Goal: Book appointment/travel/reservation

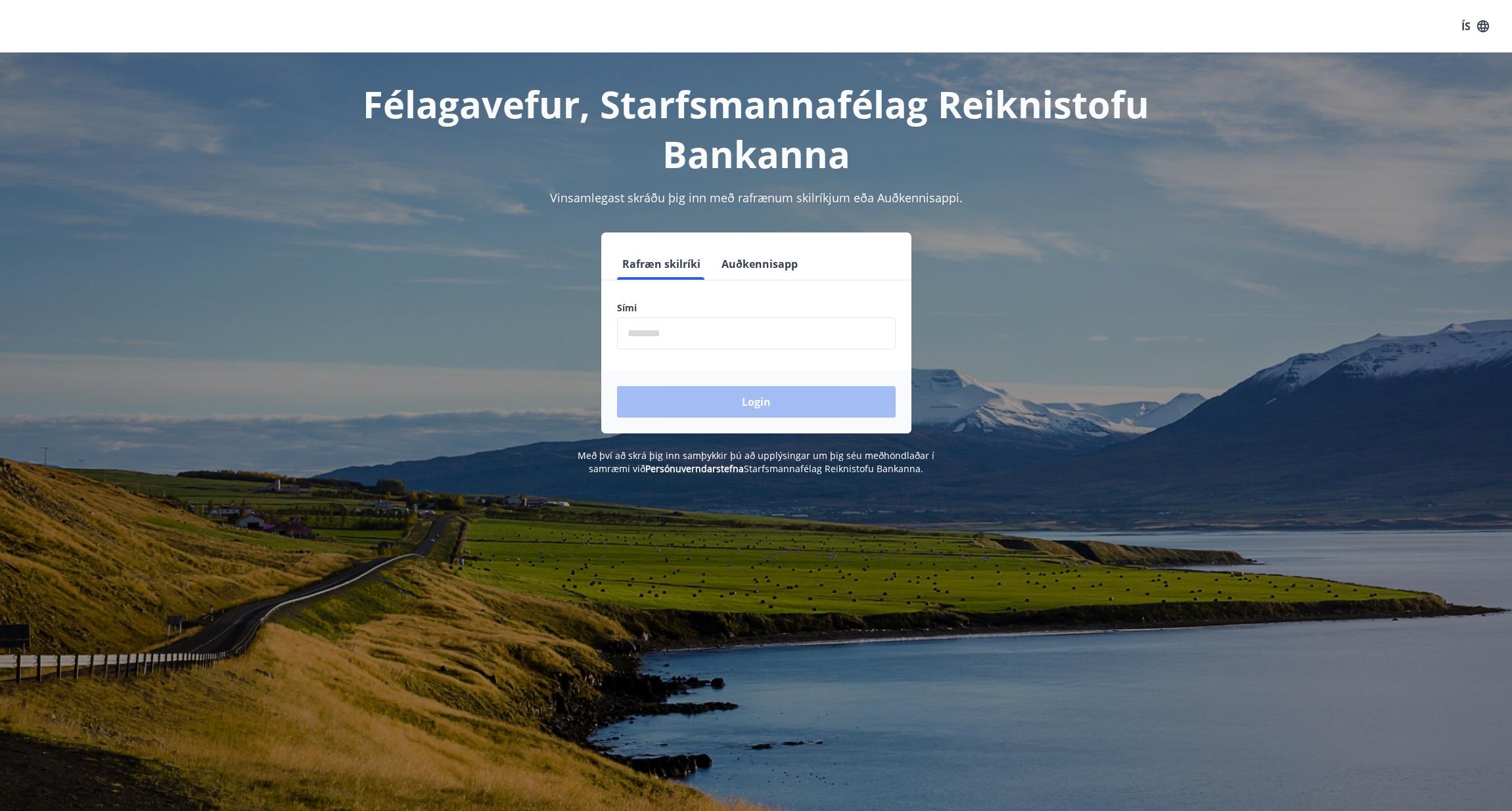
click at [742, 270] on button "Auðkennisapp" at bounding box center [759, 264] width 87 height 32
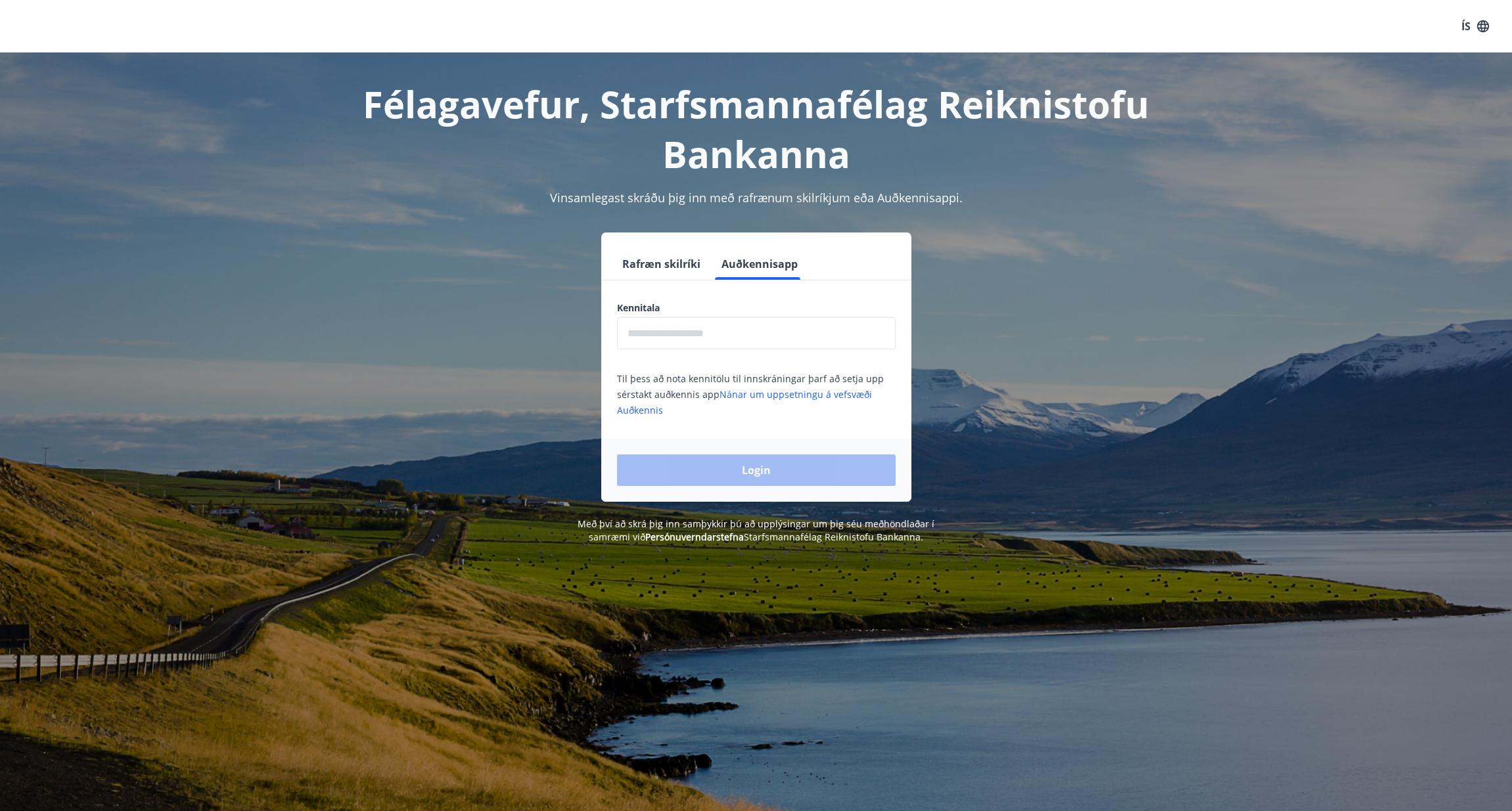
click at [726, 335] on input "text" at bounding box center [756, 333] width 279 height 33
type input "*"
type input "**********"
click at [617, 454] on button "Login" at bounding box center [756, 470] width 279 height 32
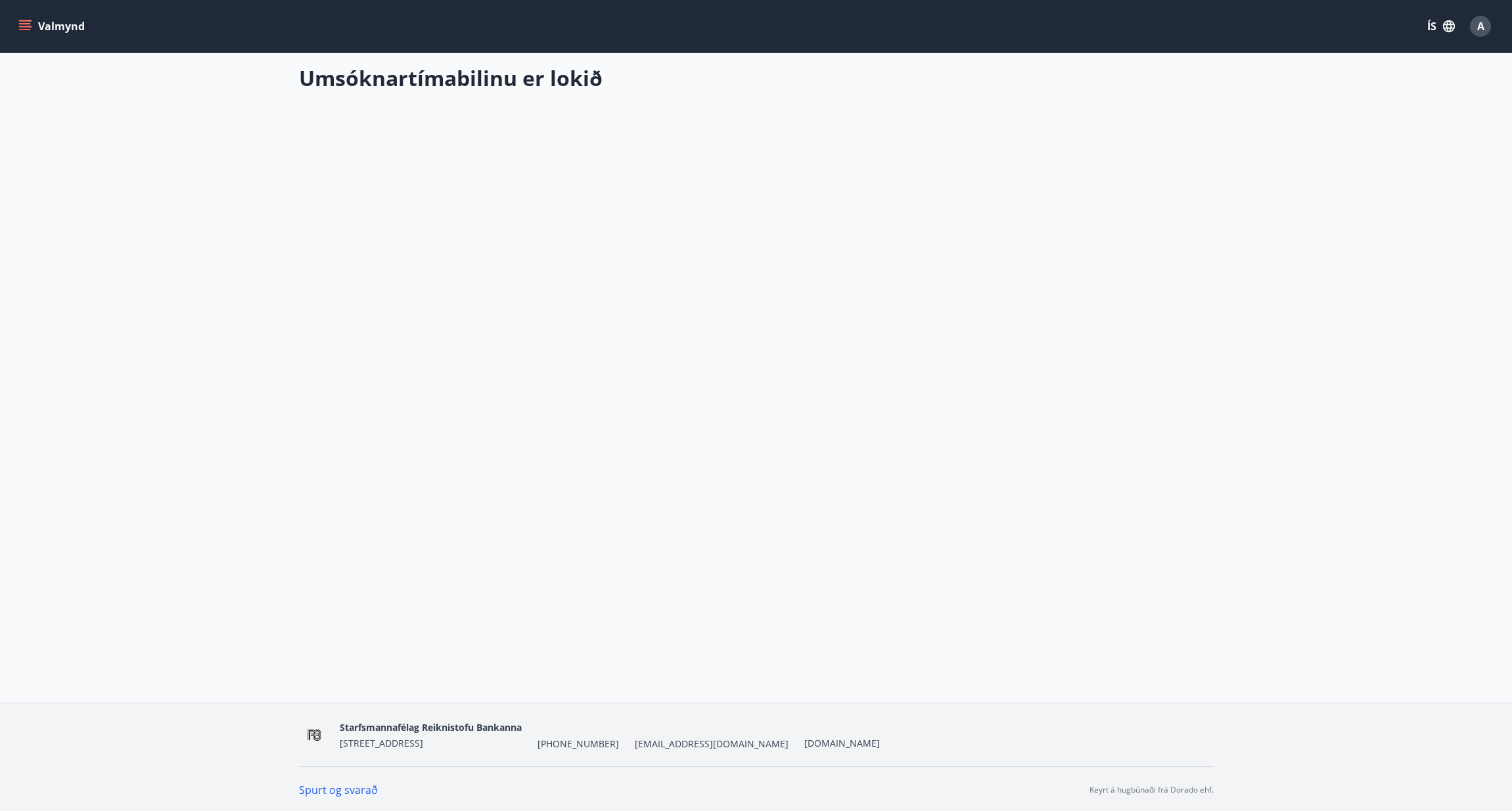
click at [20, 33] on icon "menu" at bounding box center [25, 26] width 13 height 13
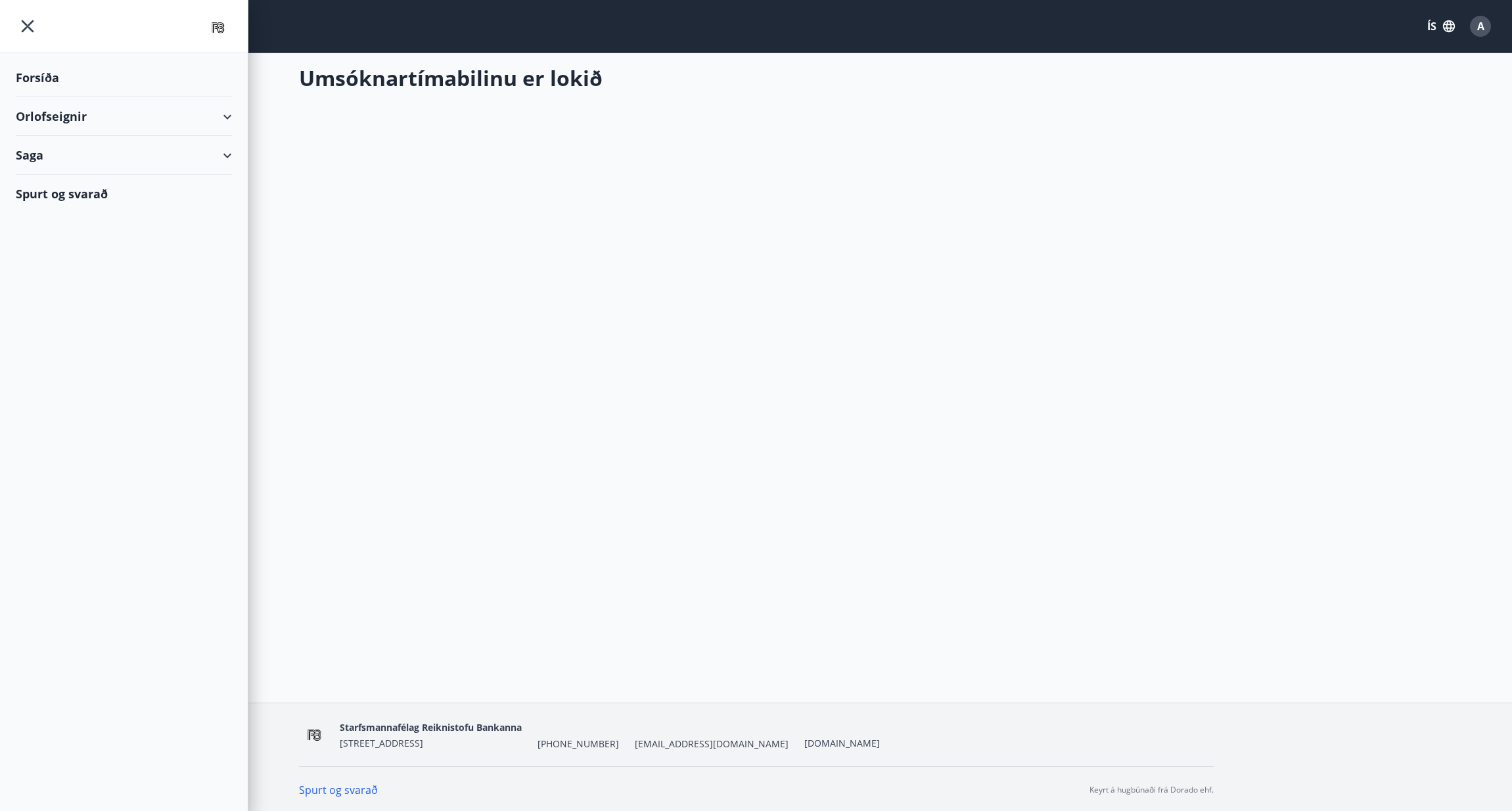
click at [78, 117] on div "Orlofseignir" at bounding box center [124, 117] width 216 height 39
click at [67, 151] on div "Framboð" at bounding box center [124, 150] width 195 height 28
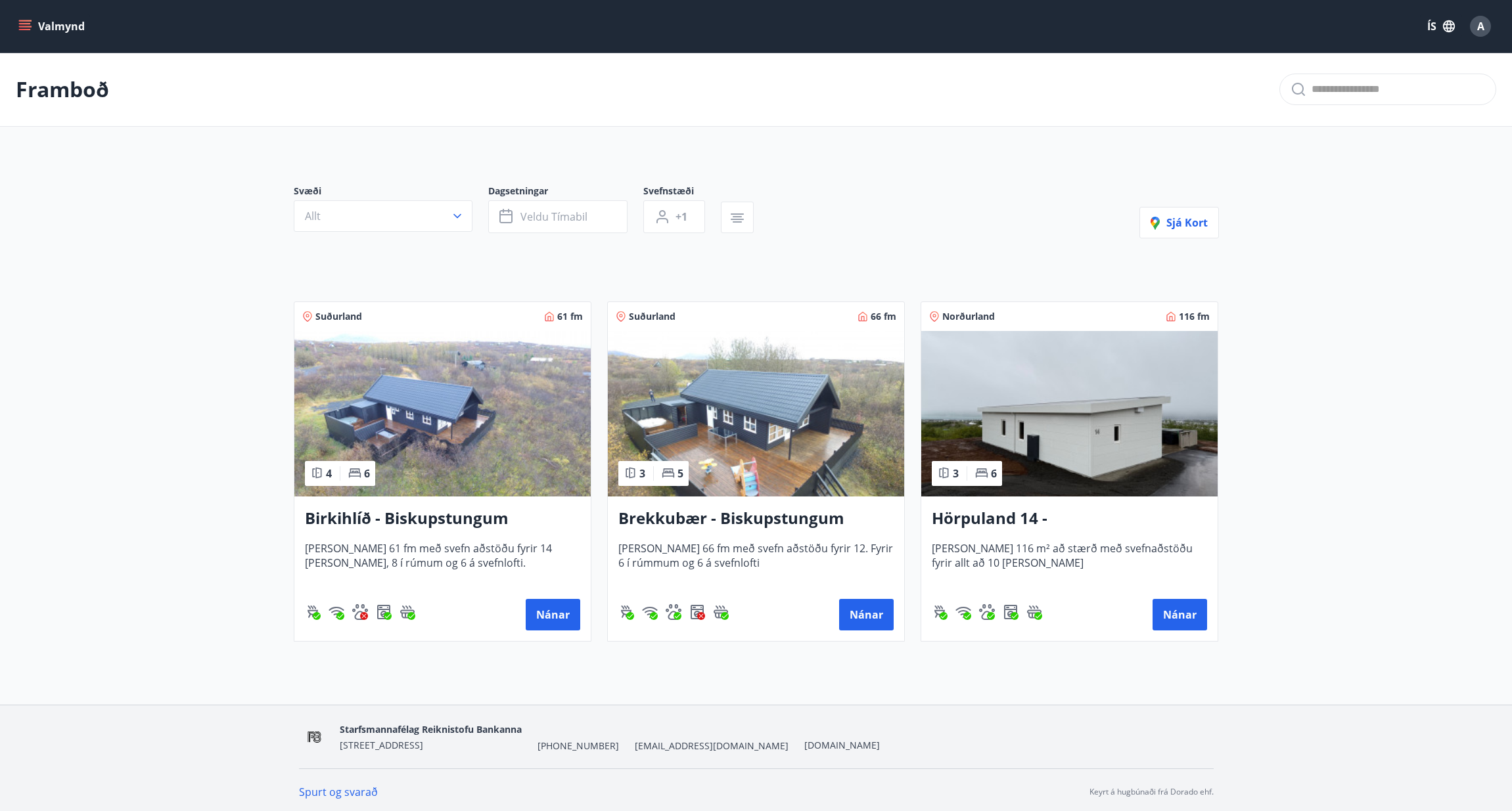
click at [1051, 514] on h3 "Hörpuland 14 - [GEOGRAPHIC_DATA]" at bounding box center [1069, 518] width 276 height 24
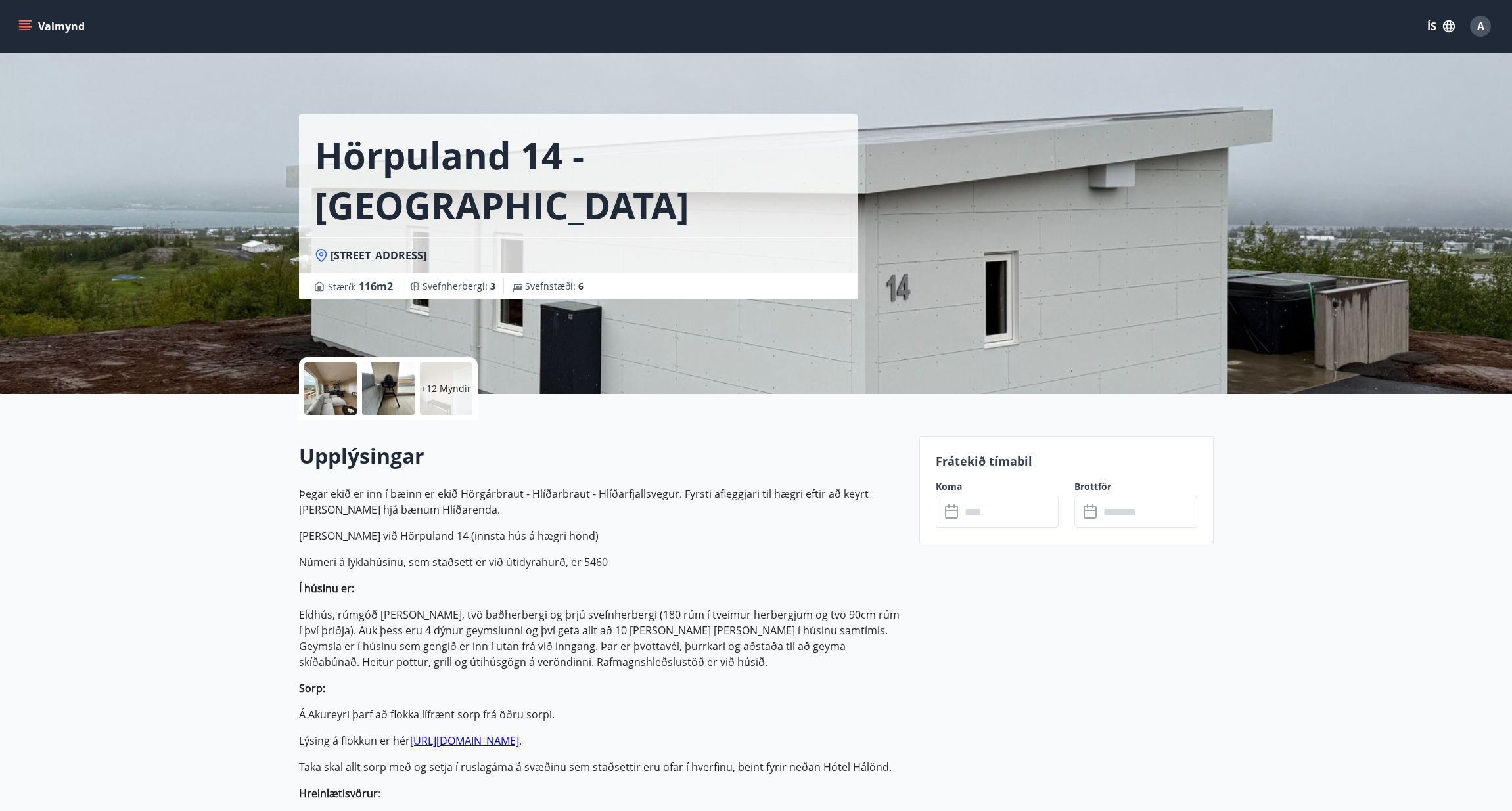
click at [984, 525] on input "text" at bounding box center [1010, 512] width 98 height 33
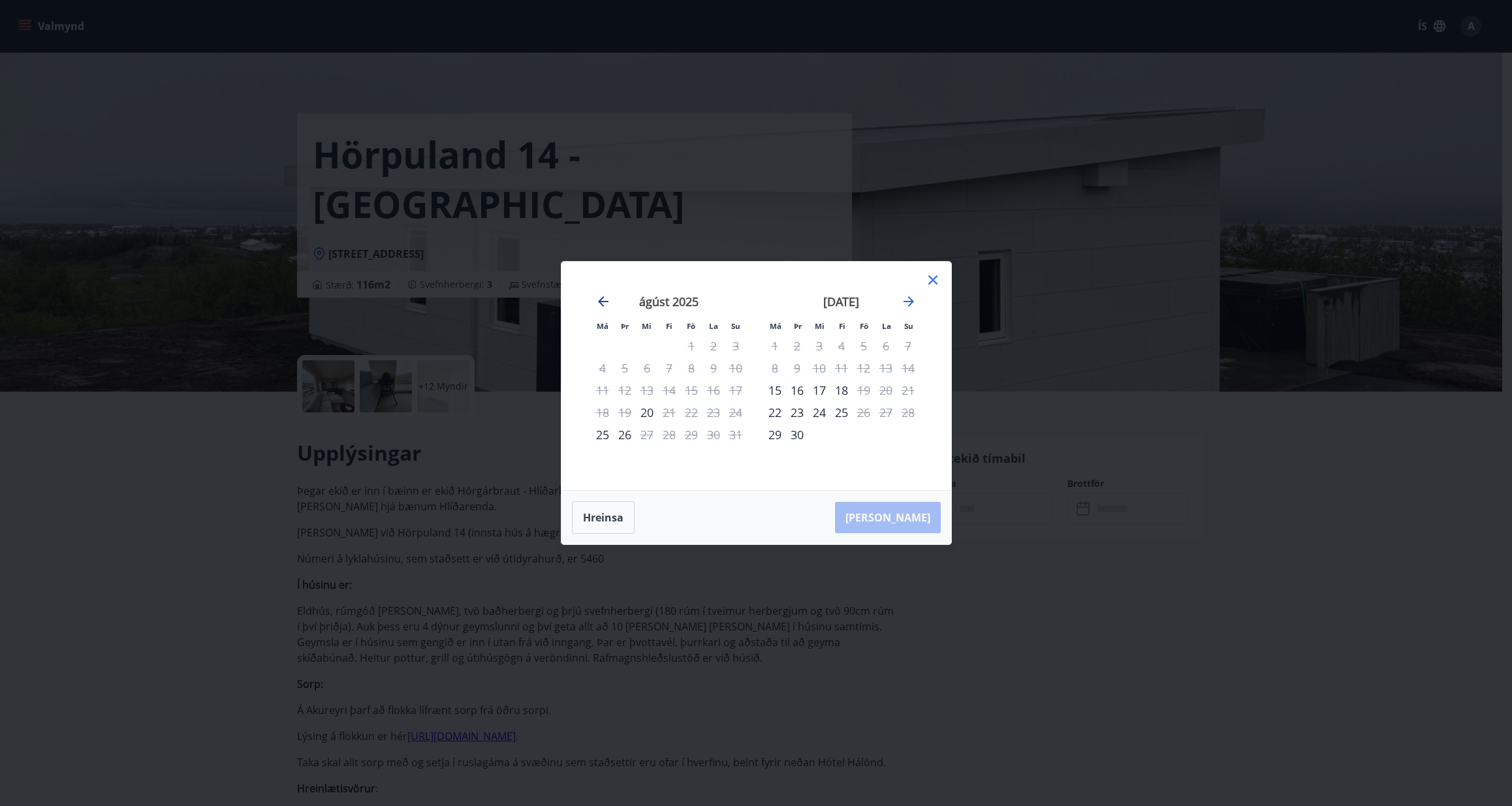
click at [606, 302] on icon "Move backward to switch to the previous month." at bounding box center [603, 301] width 10 height 10
click at [602, 301] on icon "Move backward to switch to the previous month." at bounding box center [603, 301] width 10 height 10
click at [278, 453] on div "Má Þr Mi Fi Fö La Su Má Þr Mi Fi Fö La Su [DATE] 1 2 3 4 5 6 7 8 9 10 11 12 13 …" at bounding box center [756, 403] width 1512 height 806
